Goal: Task Accomplishment & Management: Manage account settings

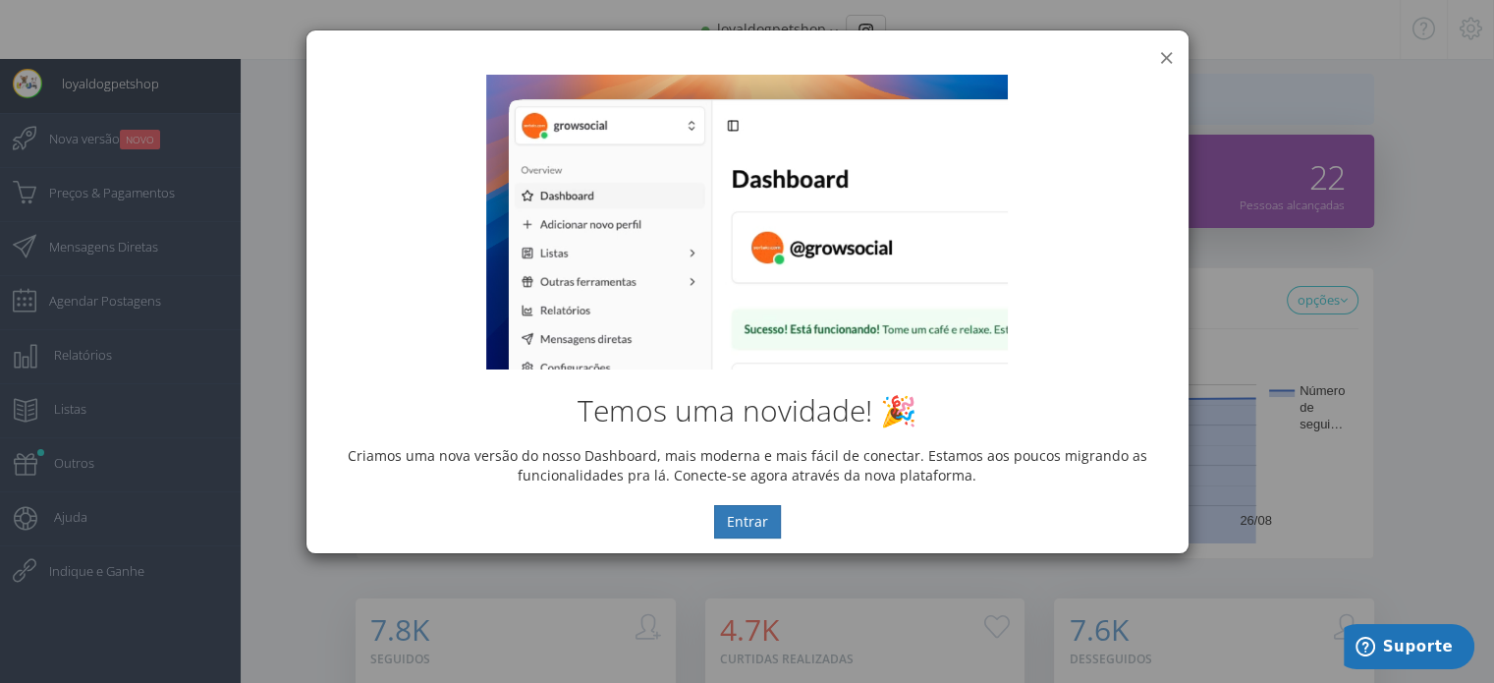
click at [1172, 54] on button "×" at bounding box center [1166, 57] width 15 height 27
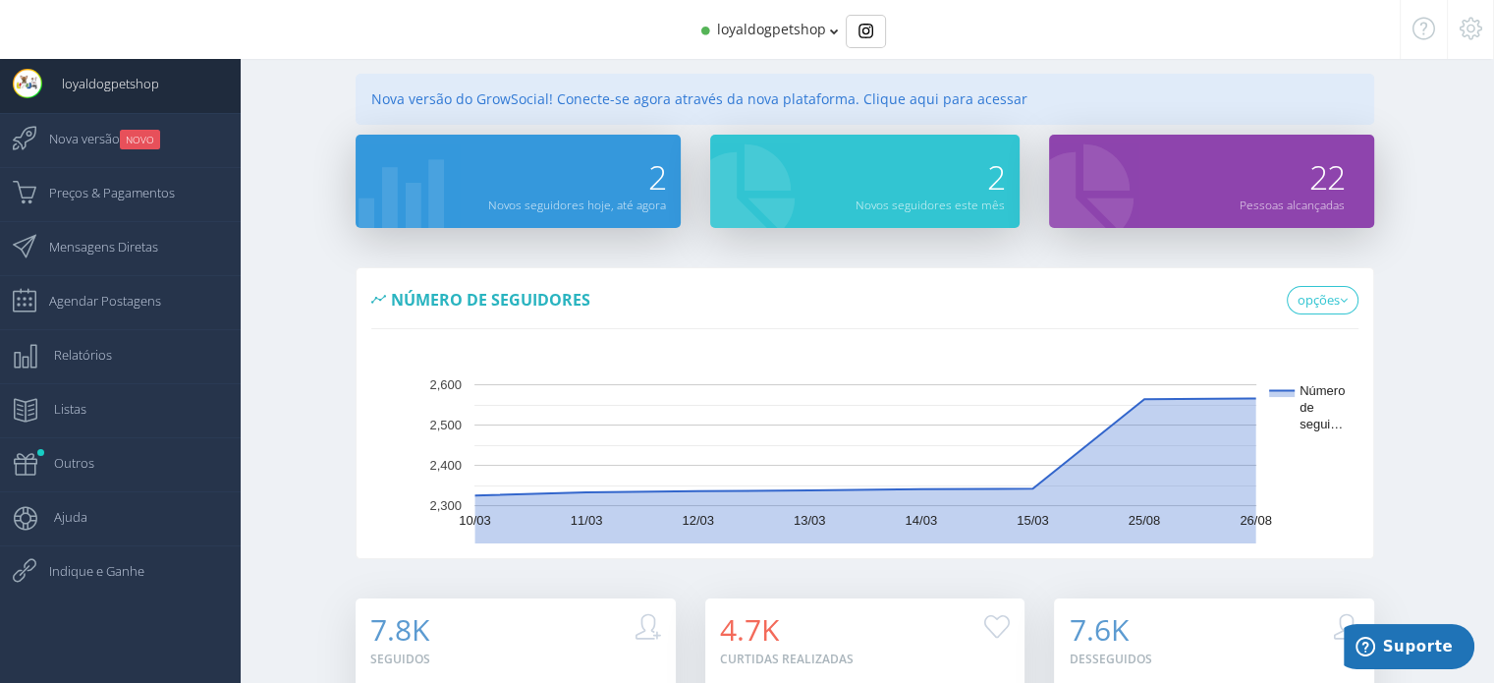
click at [820, 34] on span "loyaldogpetshop" at bounding box center [771, 29] width 109 height 19
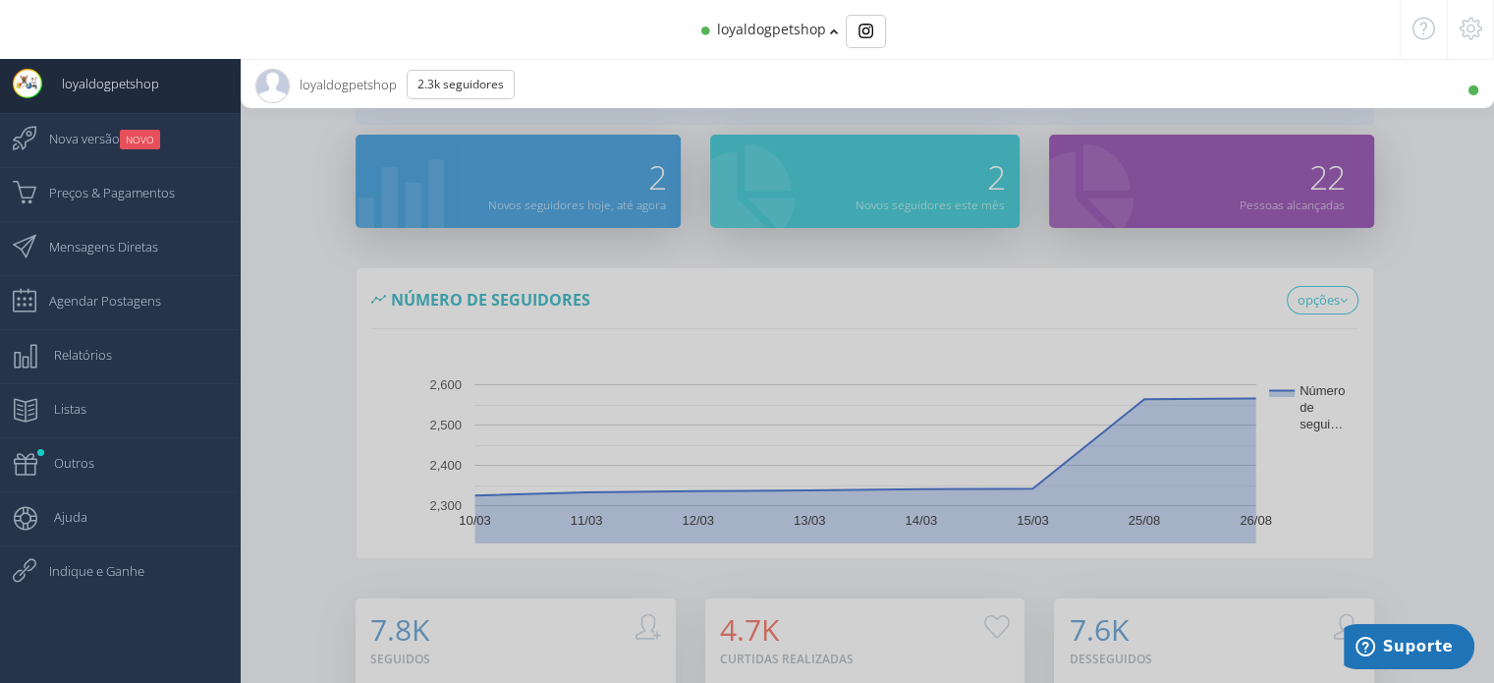
click at [820, 34] on span "loyaldogpetshop" at bounding box center [771, 29] width 109 height 19
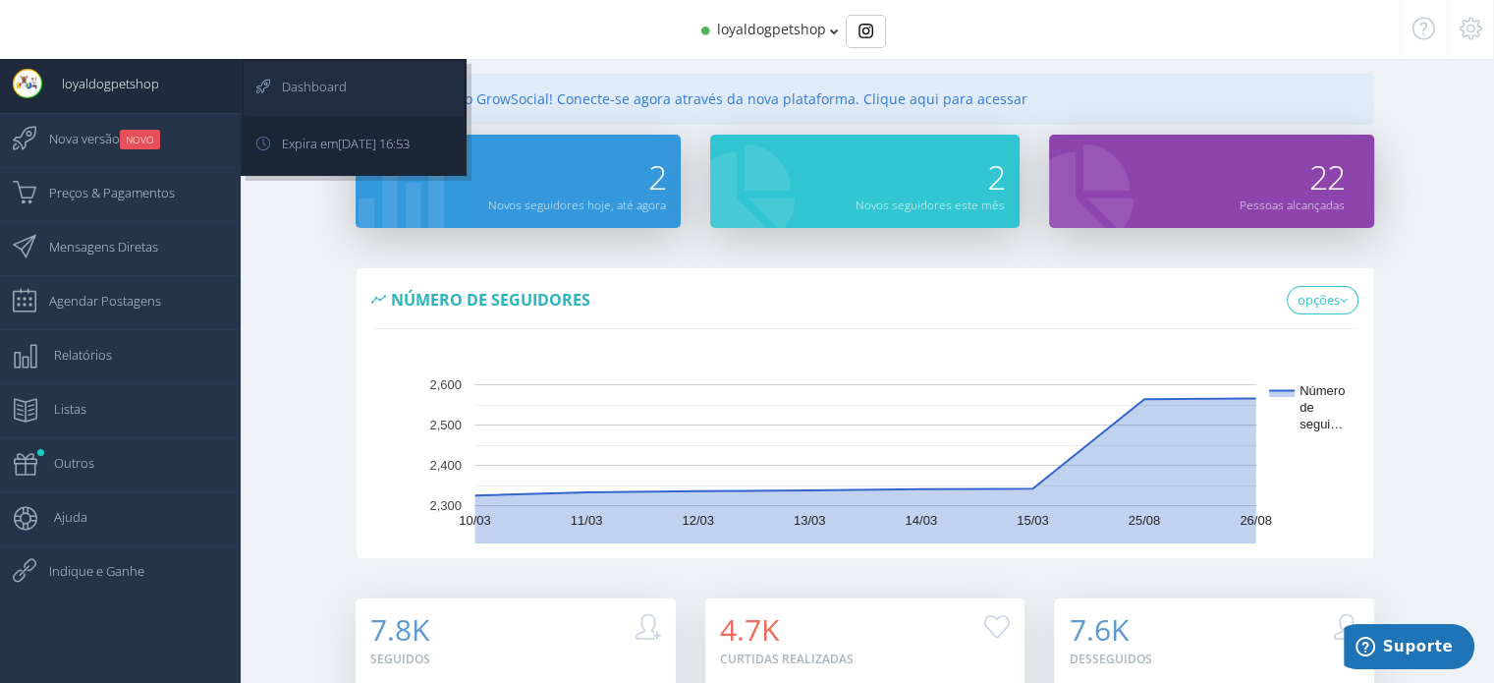
click at [352, 94] on link "Dashboard" at bounding box center [354, 89] width 220 height 54
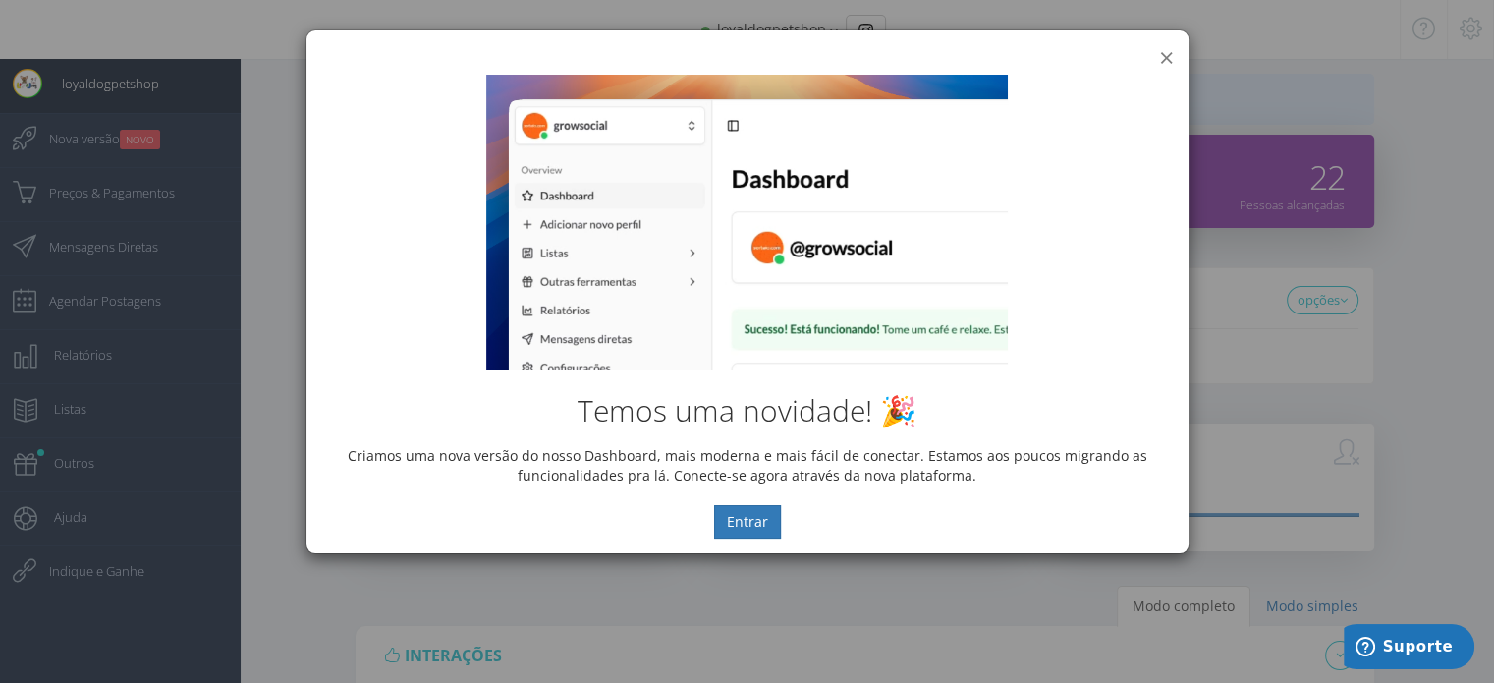
click at [1167, 58] on button "×" at bounding box center [1166, 57] width 15 height 27
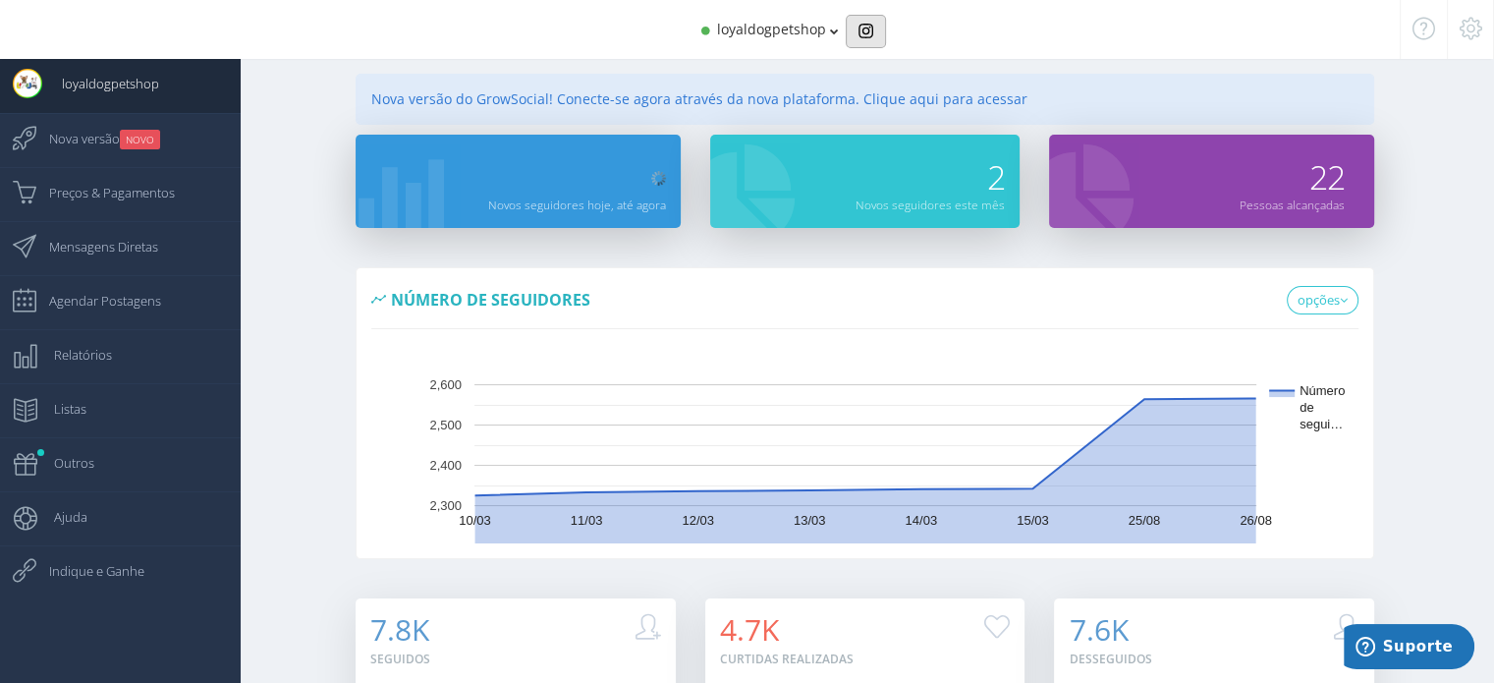
click at [865, 42] on button "Basic example" at bounding box center [866, 31] width 40 height 33
click at [762, 40] on div "loyaldogpetshop" at bounding box center [747, 29] width 1200 height 59
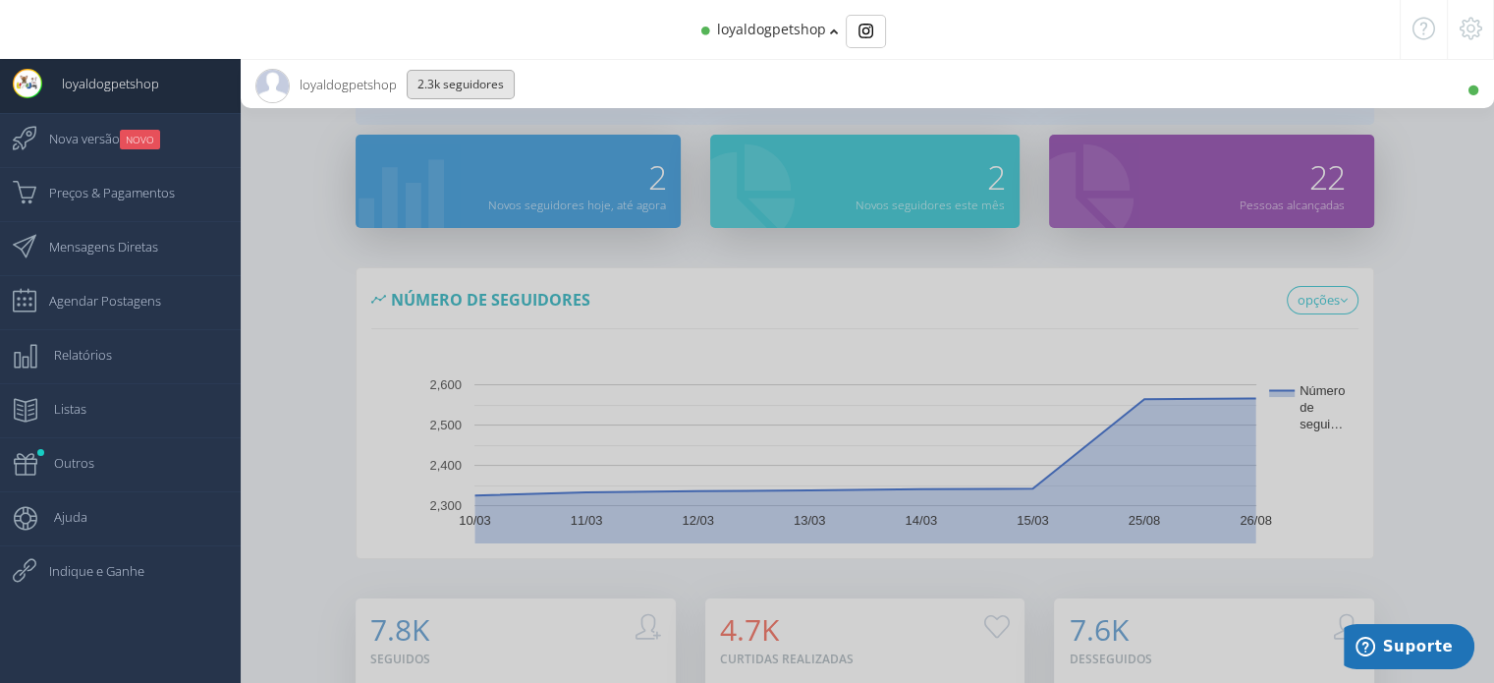
click at [447, 89] on button "2.3K Seguidores" at bounding box center [461, 84] width 108 height 29
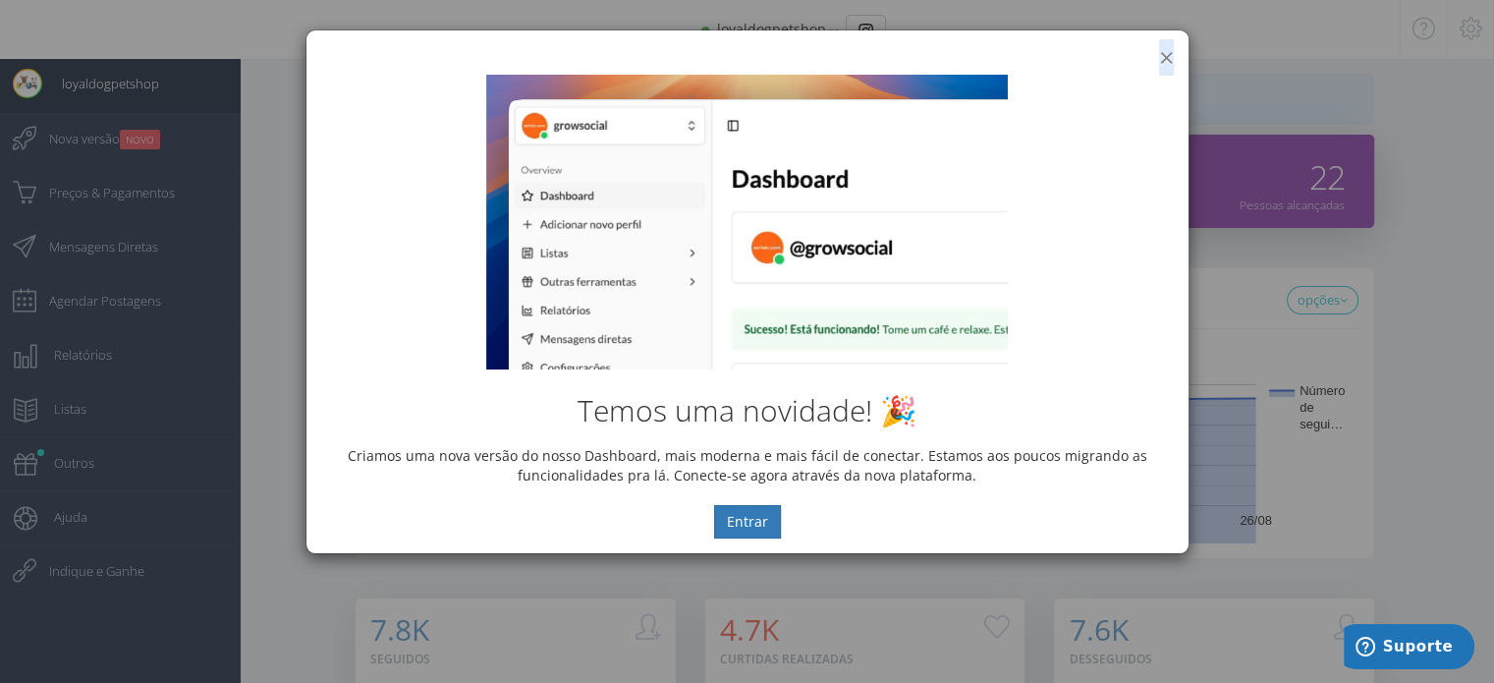
click at [1169, 52] on div "× IG Grow Social" at bounding box center [748, 44] width 882 height 29
click at [1169, 52] on button "×" at bounding box center [1166, 57] width 15 height 27
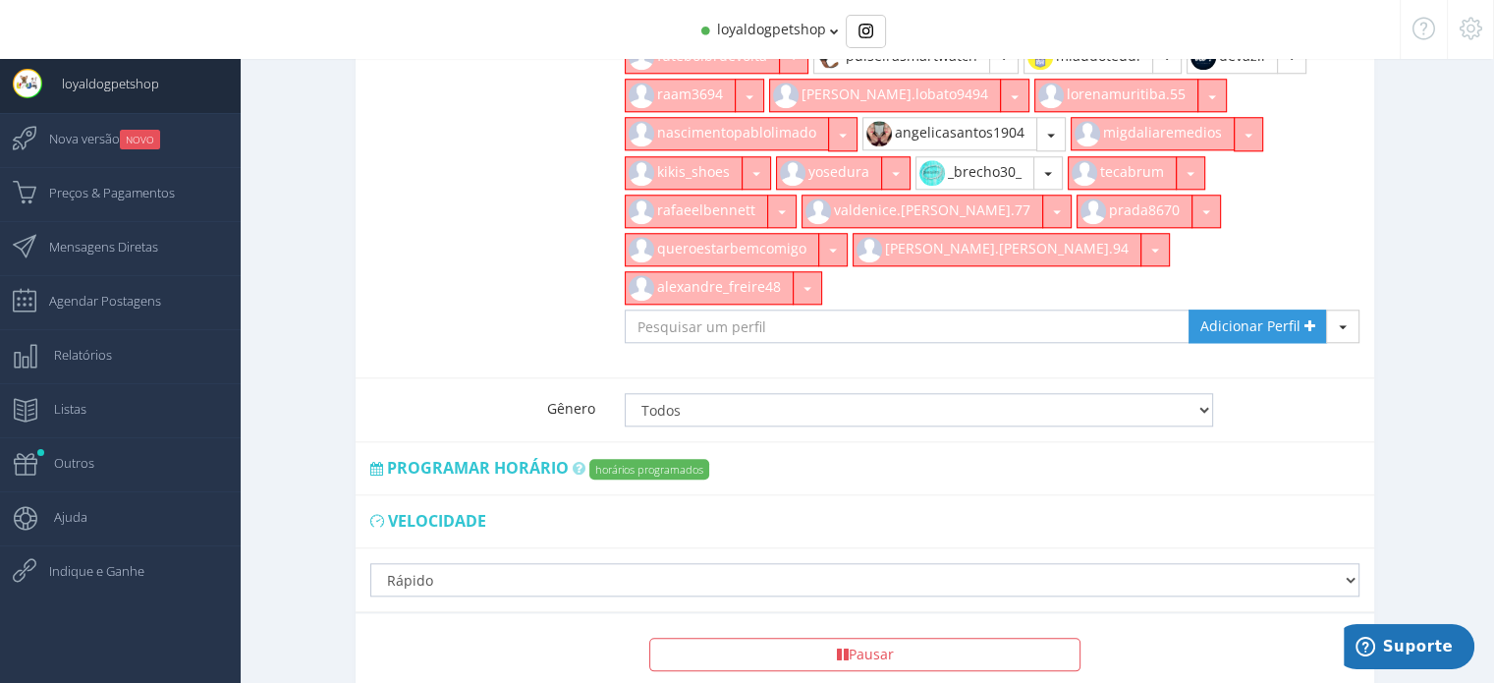
scroll to position [1983, 0]
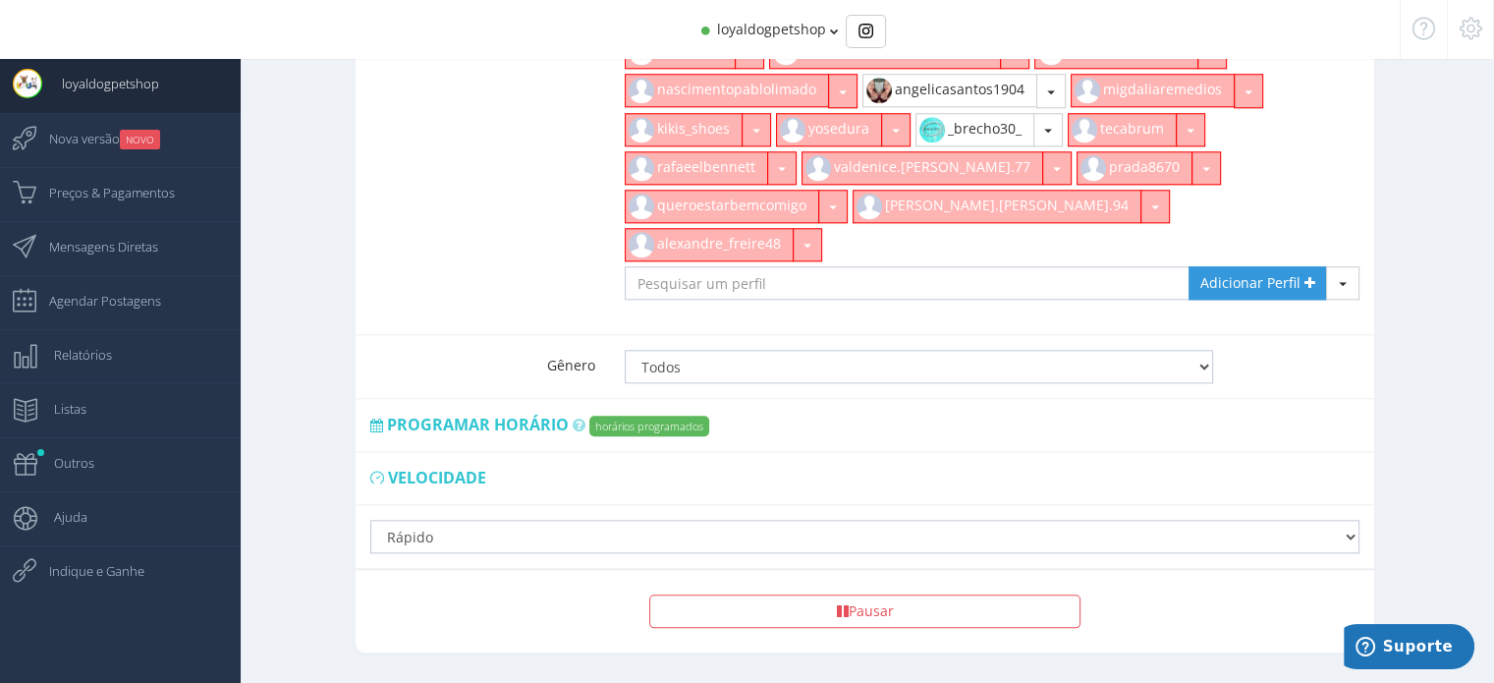
click at [480, 414] on span "Programar horário" at bounding box center [478, 425] width 182 height 22
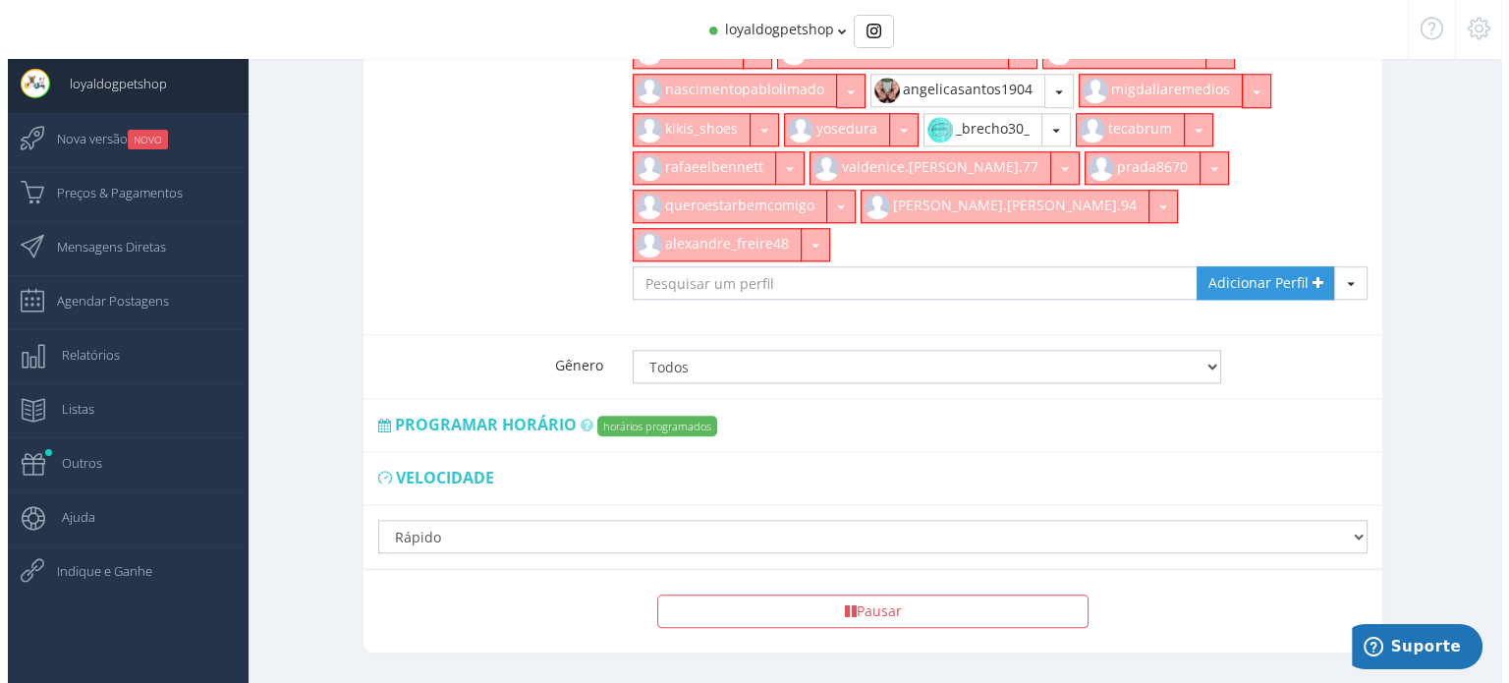
scroll to position [1906, 0]
